Goal: Information Seeking & Learning: Check status

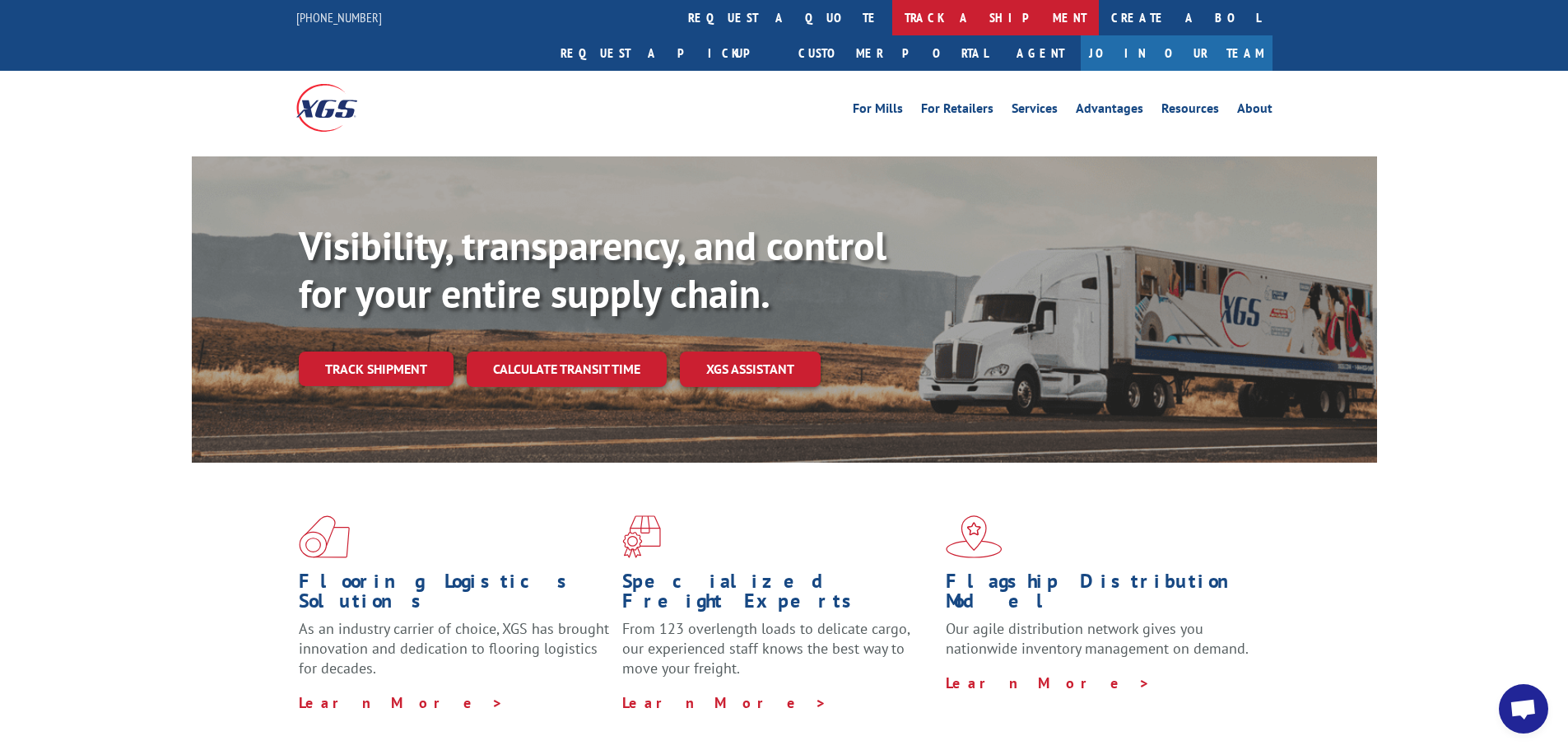
click at [892, 16] on link "track a shipment" at bounding box center [995, 18] width 207 height 35
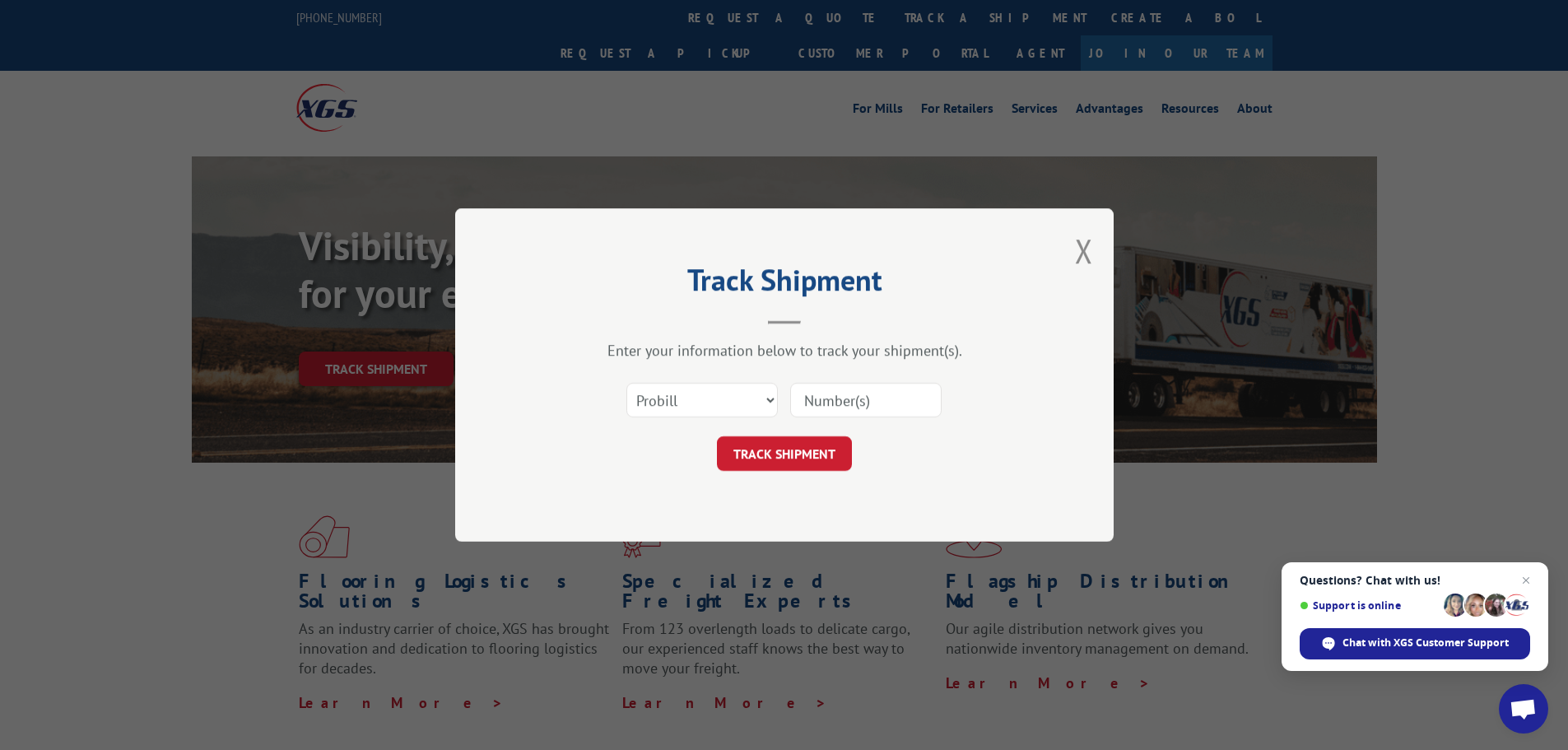
paste input "17471642"
type input "17471642"
click at [789, 455] on button "TRACK SHIPMENT" at bounding box center [785, 453] width 135 height 34
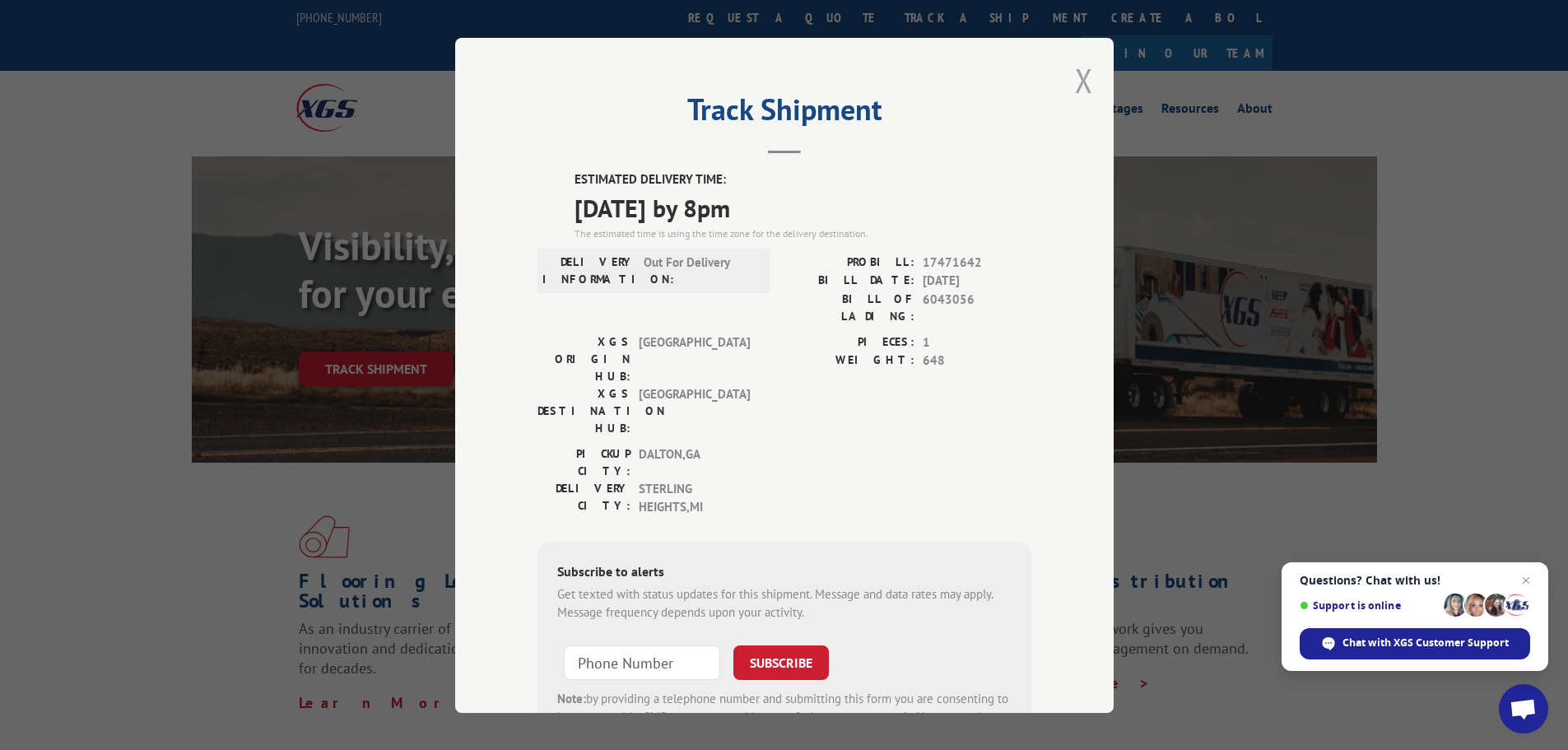
click at [1078, 77] on button "Close modal" at bounding box center [1084, 80] width 19 height 44
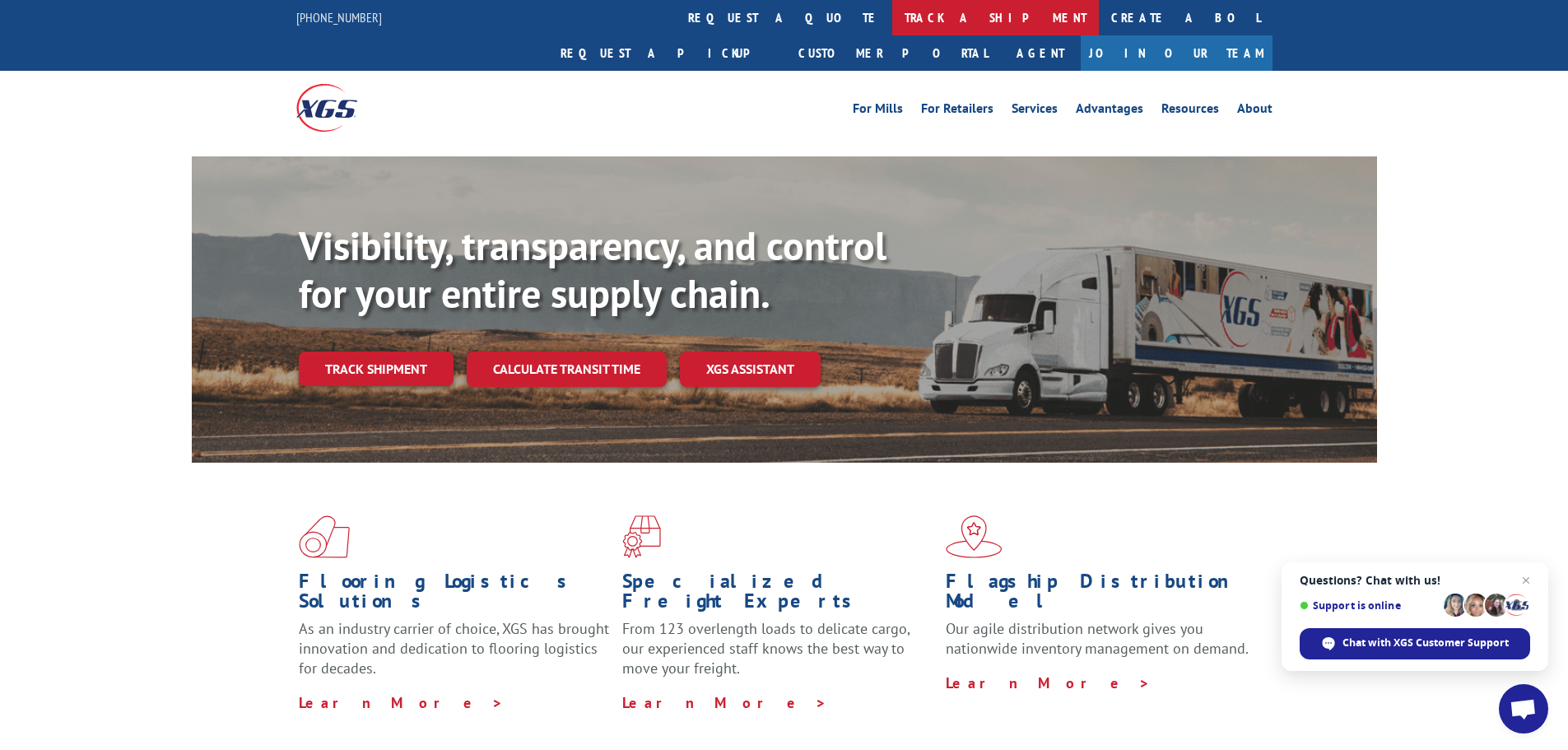
click at [892, 19] on link "track a shipment" at bounding box center [995, 18] width 207 height 35
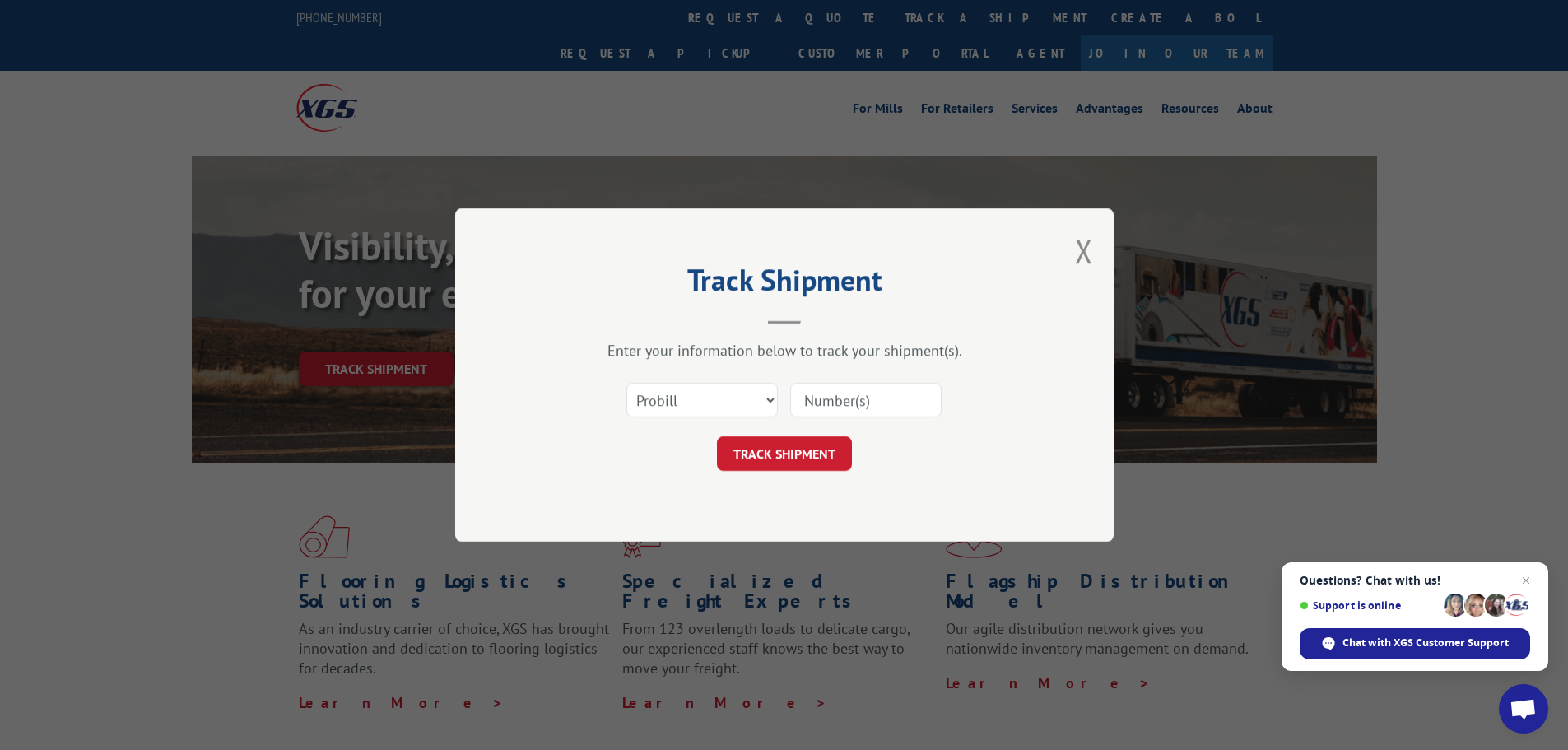
click at [857, 409] on input at bounding box center [866, 400] width 151 height 34
paste input "17471205"
type input "17471205"
click at [777, 471] on button "TRACK SHIPMENT" at bounding box center [785, 453] width 135 height 34
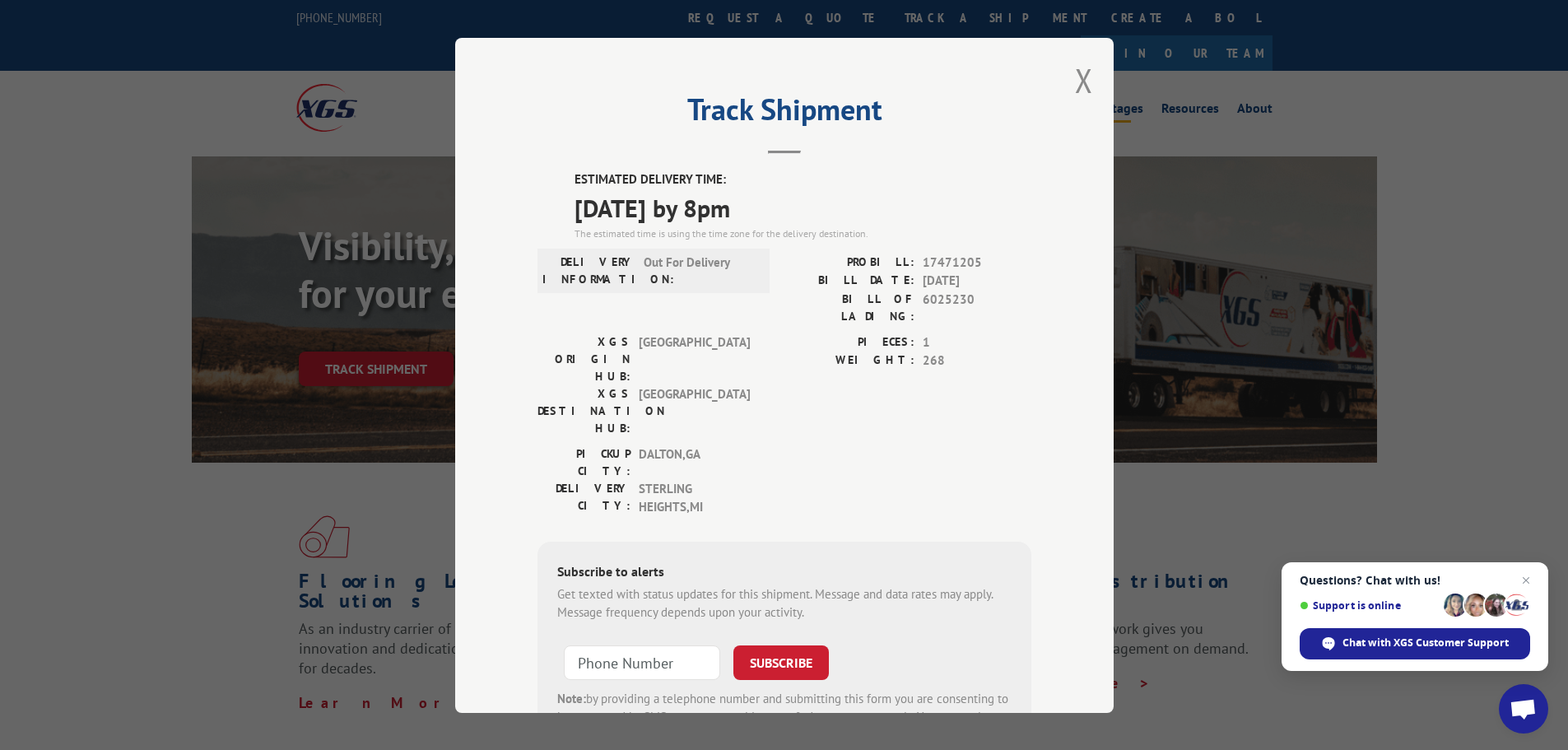
click at [1075, 74] on button "Close modal" at bounding box center [1084, 80] width 19 height 44
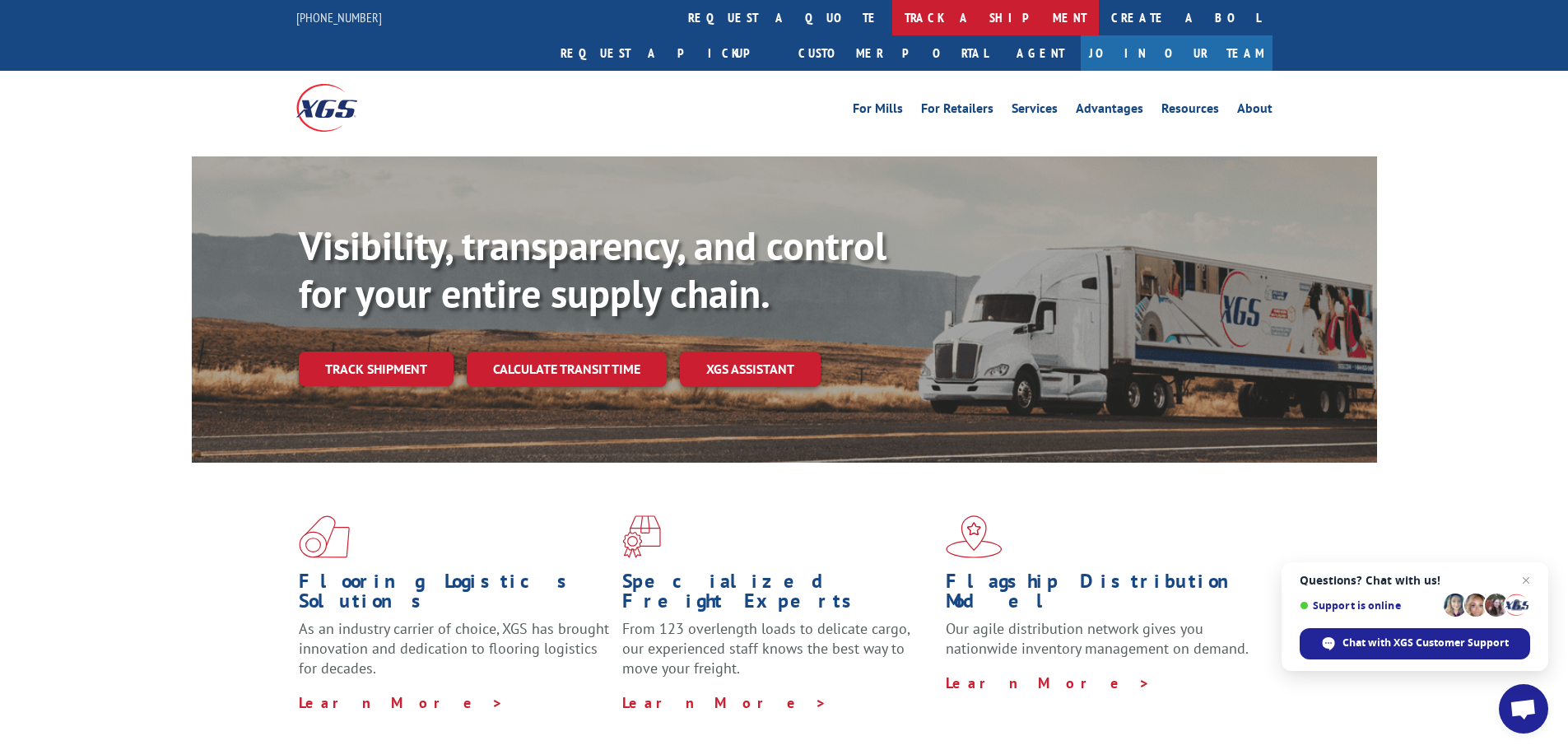
click at [892, 17] on link "track a shipment" at bounding box center [995, 18] width 207 height 35
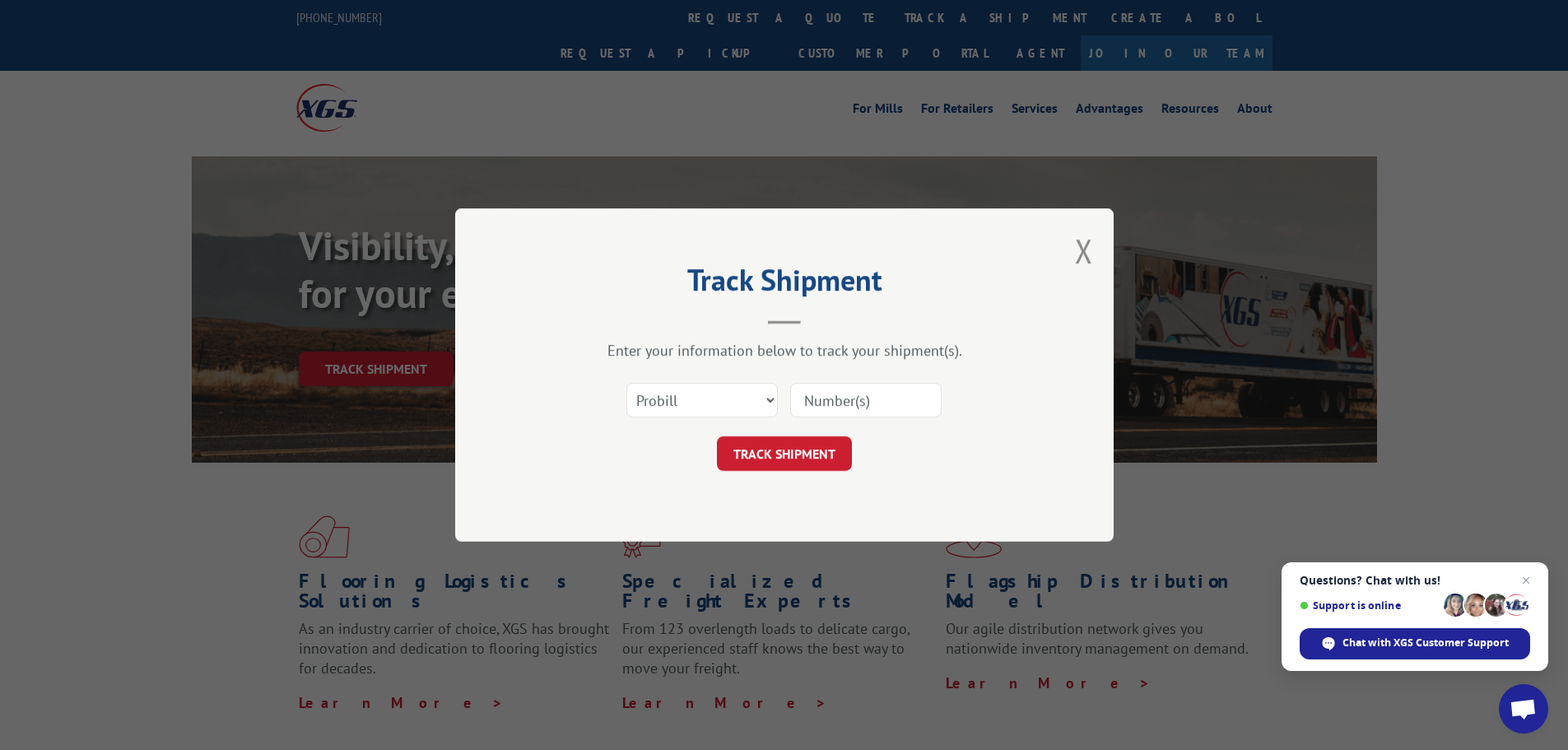
paste input "17471925"
type input "17471925"
click at [788, 445] on button "TRACK SHIPMENT" at bounding box center [785, 453] width 135 height 34
